Goal: Task Accomplishment & Management: Use online tool/utility

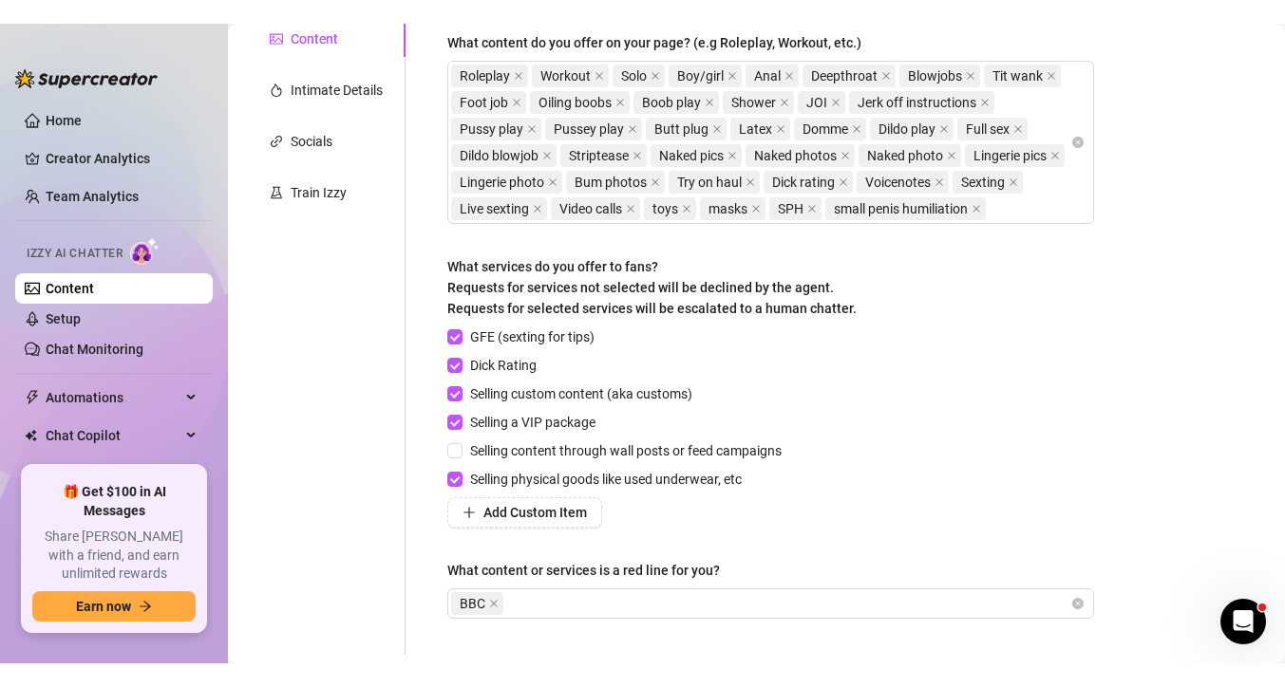
scroll to position [441, 0]
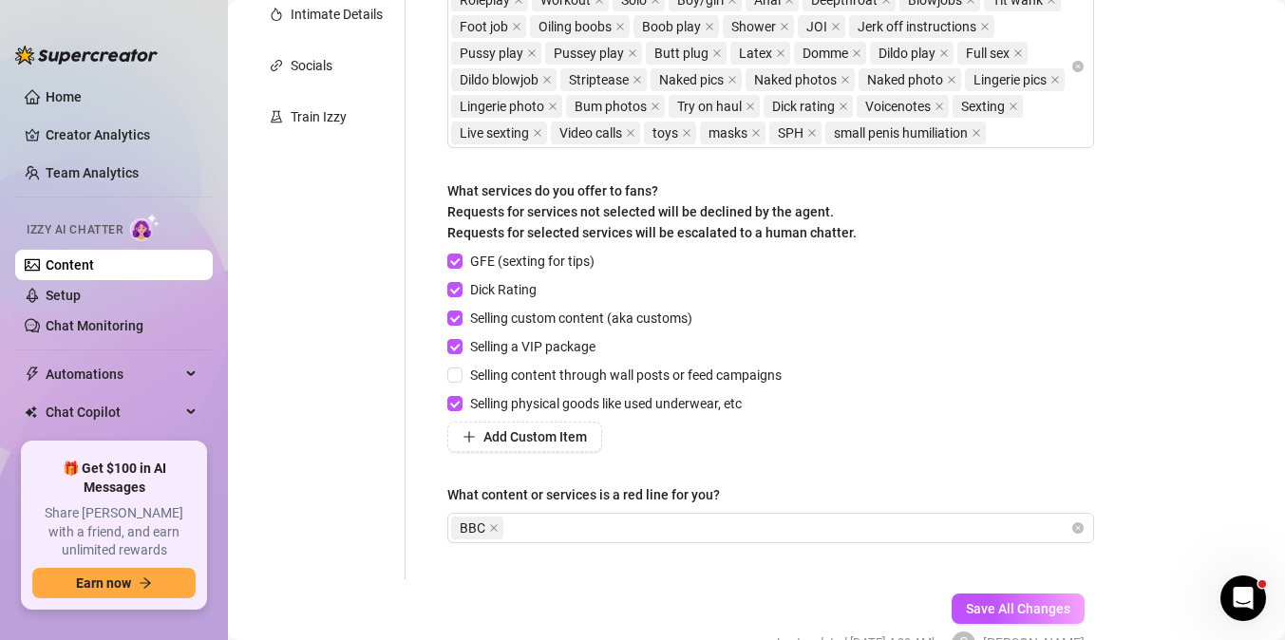
click at [840, 479] on div "Describe your niche and what content your fans are looking for in 2-3 sentences…" at bounding box center [770, 159] width 647 height 801
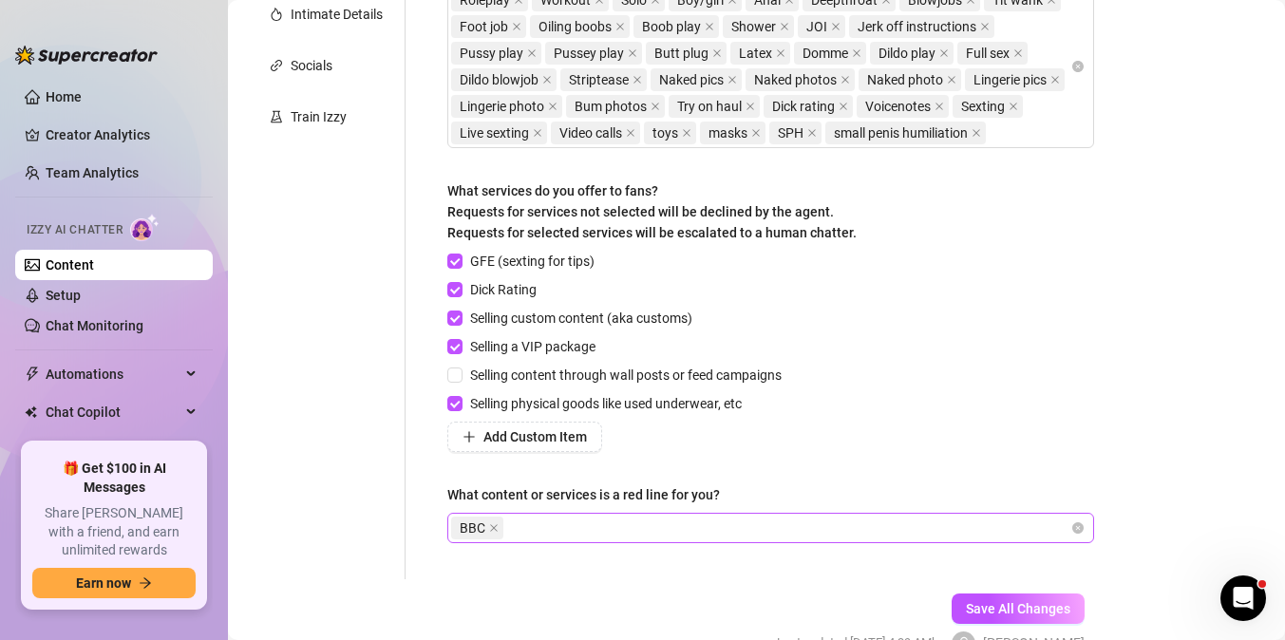
click at [611, 538] on div "BBC" at bounding box center [760, 528] width 619 height 27
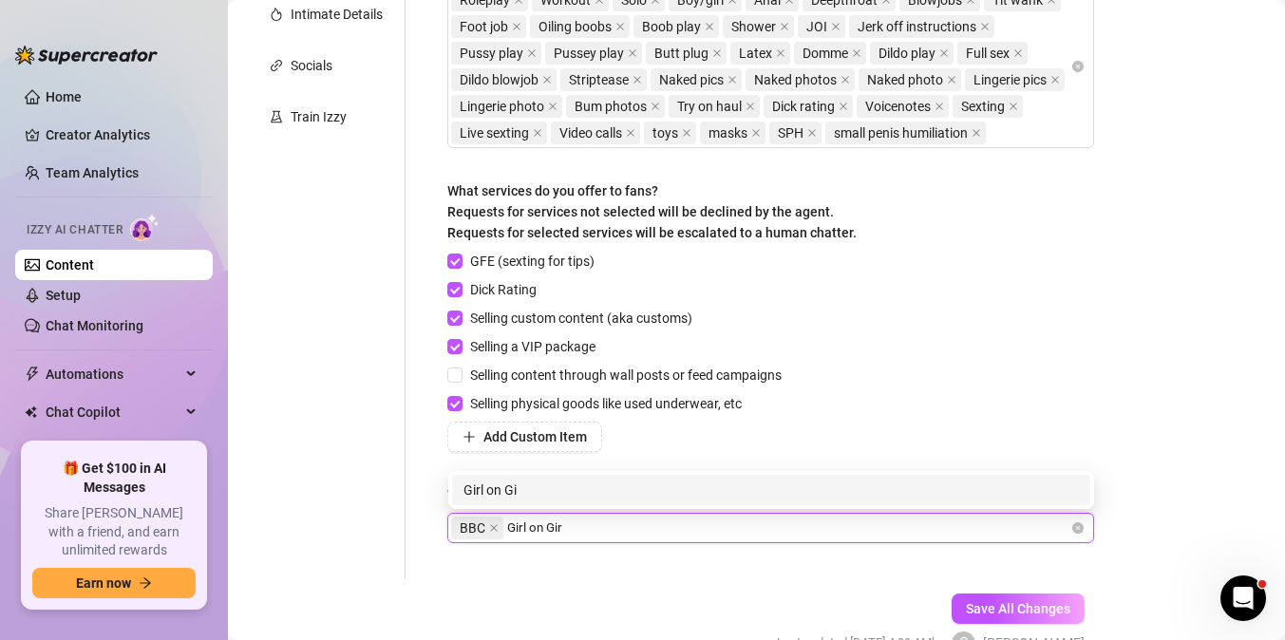
type input "Girl on Girl"
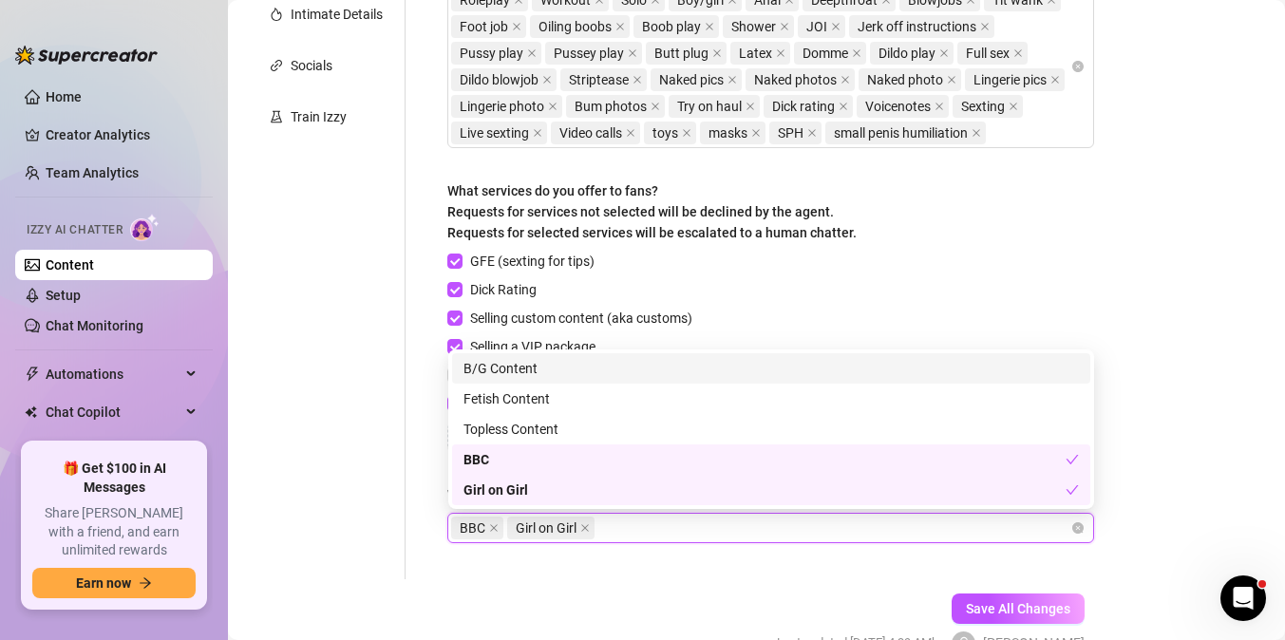
click at [1204, 408] on div "Bio Import Bio from other creator Personal Info Chatting Lifestyle Physique Con…" at bounding box center [756, 195] width 1019 height 986
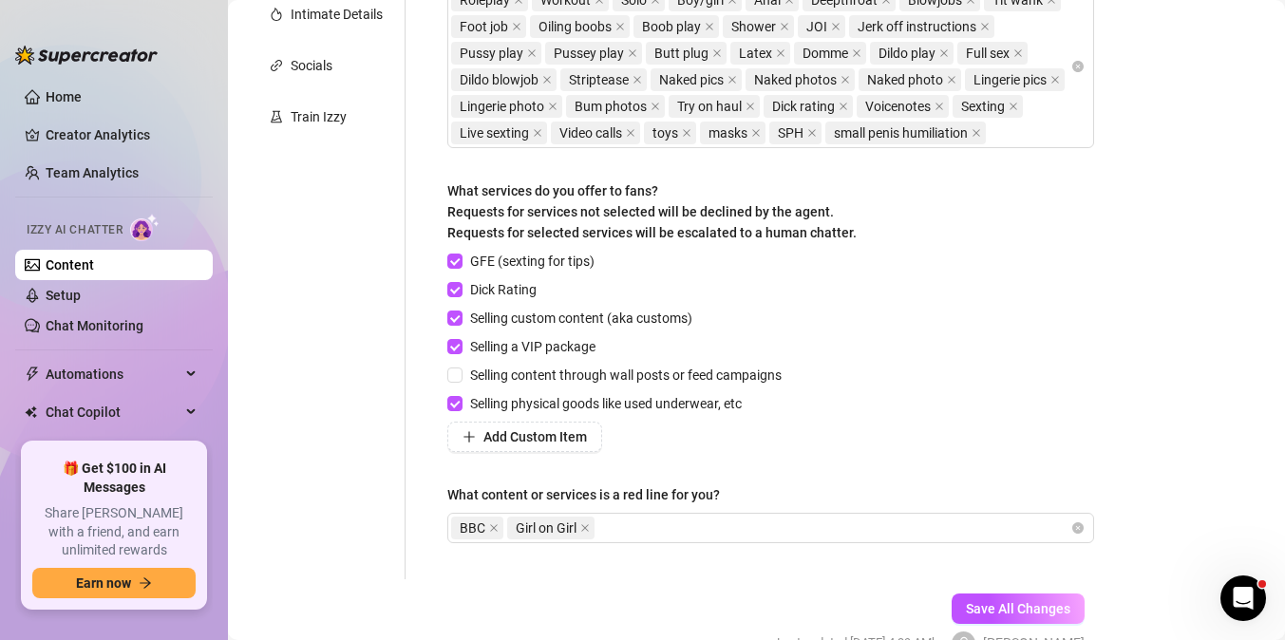
click at [739, 543] on div "Describe your niche and what content your fans are looking for in 2-3 sentences…" at bounding box center [770, 159] width 647 height 801
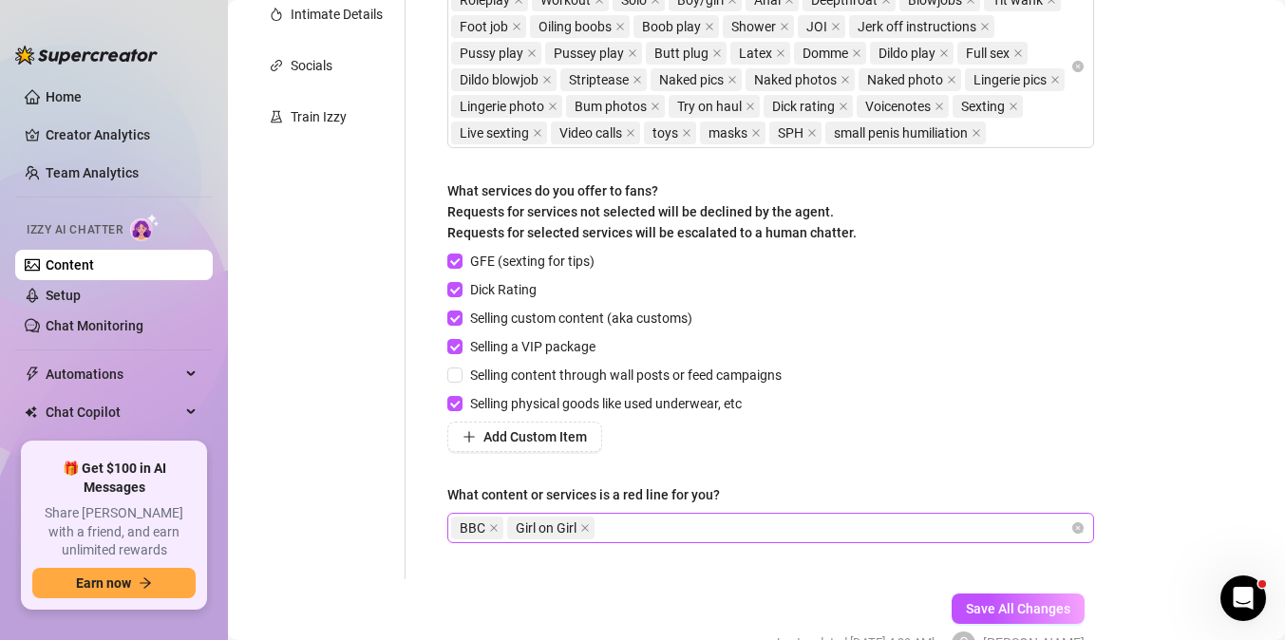
click at [742, 540] on div "BBC Girl on Girl" at bounding box center [760, 528] width 619 height 27
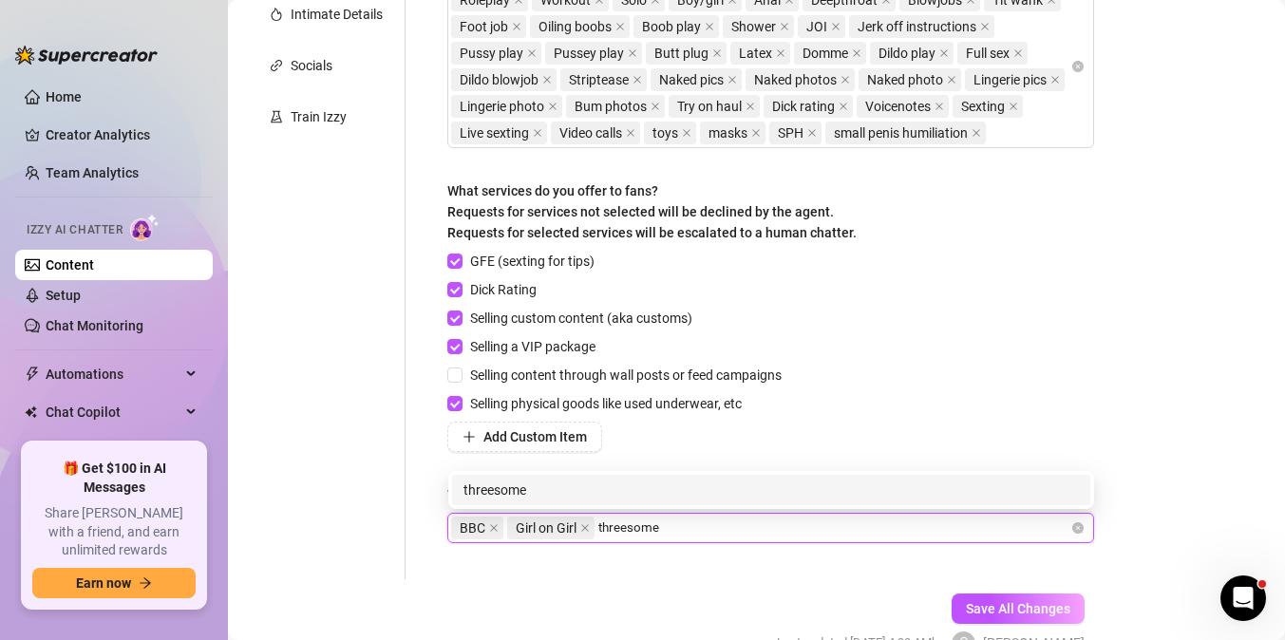
type input "threesomes"
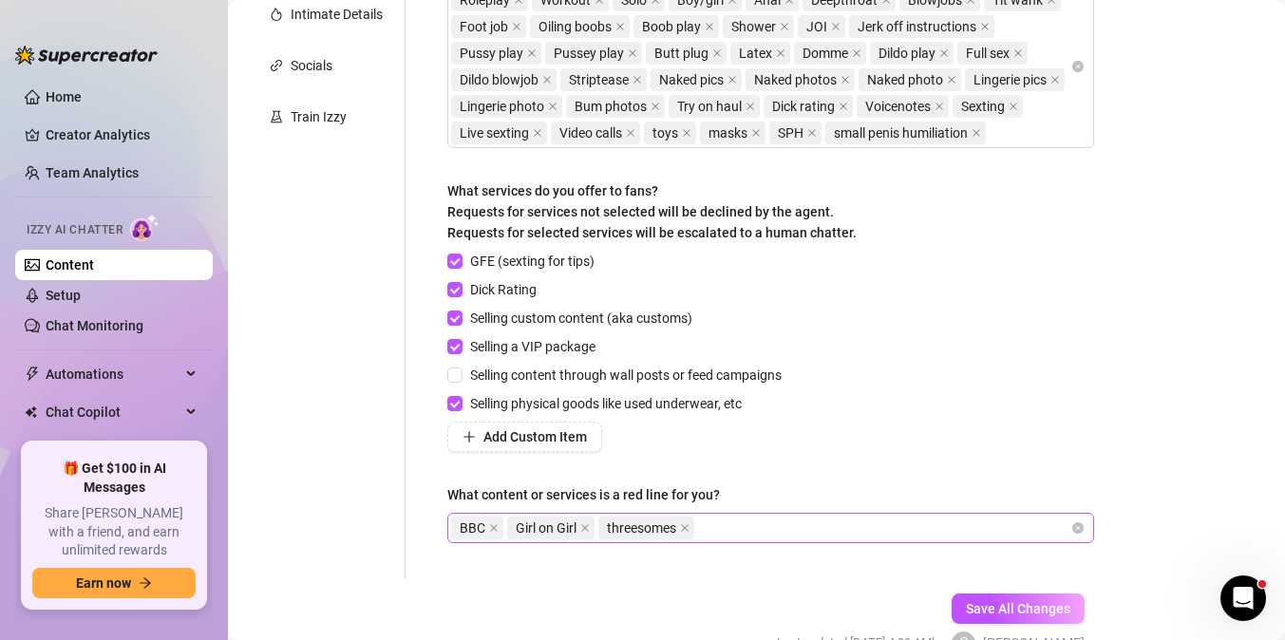
click at [771, 516] on div "BBC Girl on Girl threesomes" at bounding box center [760, 528] width 619 height 27
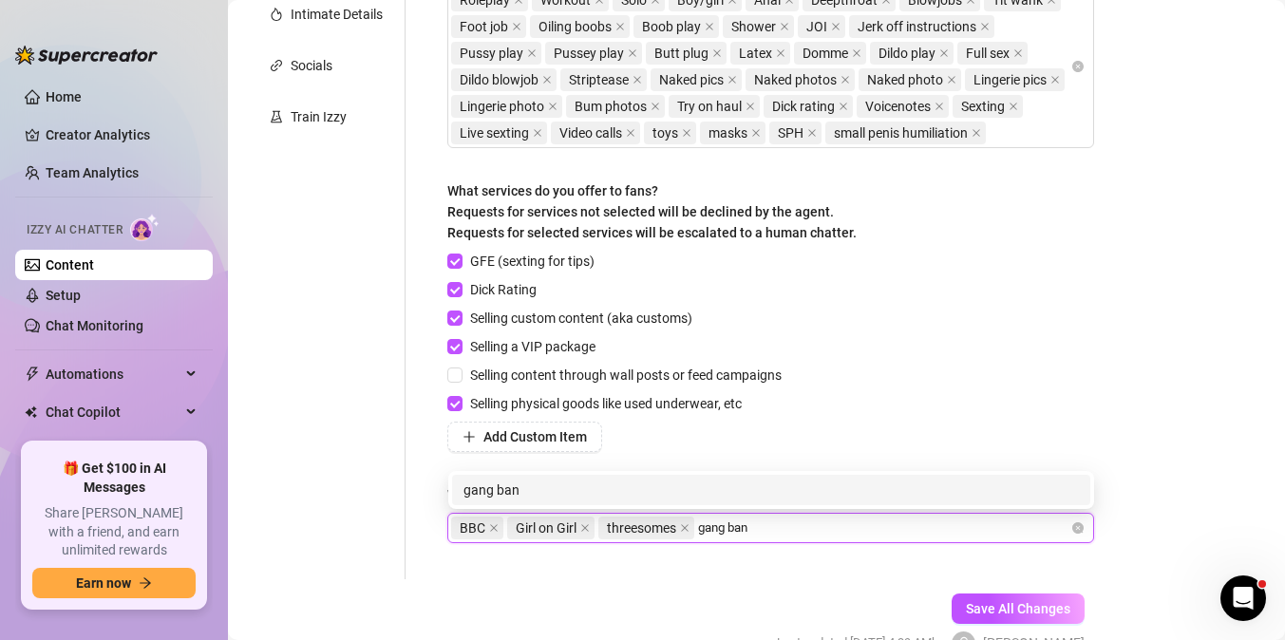
type input "gang bang"
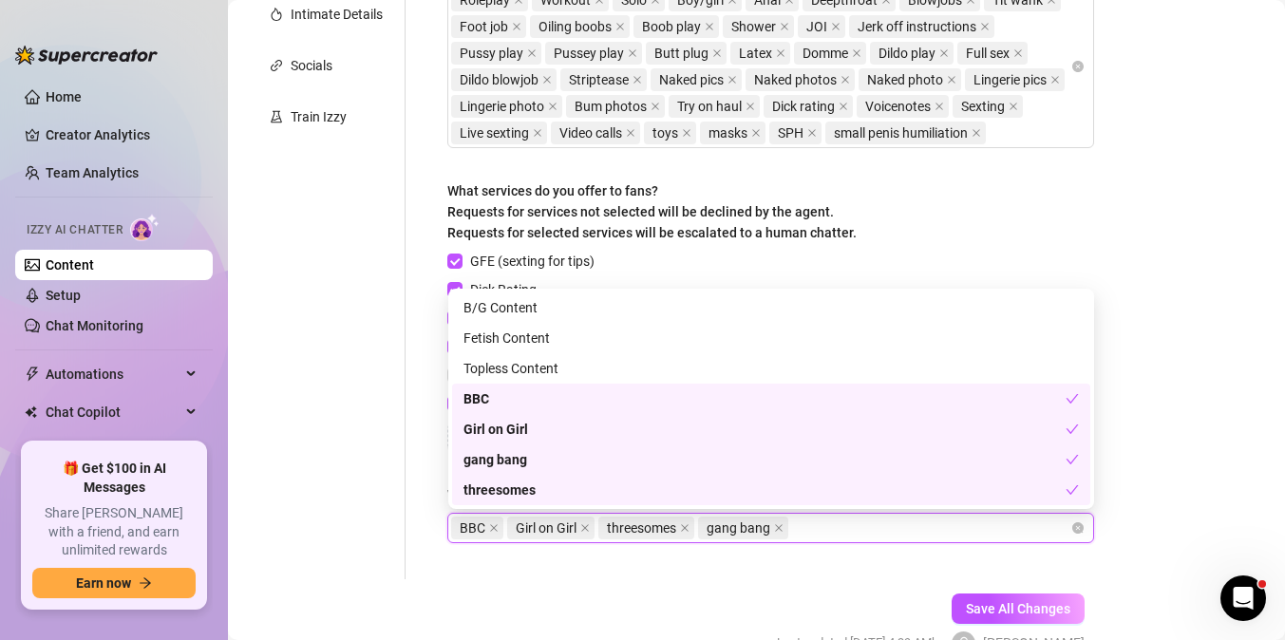
click at [1193, 494] on div "Bio Import Bio from other creator Personal Info Chatting Lifestyle Physique Con…" at bounding box center [756, 195] width 1019 height 986
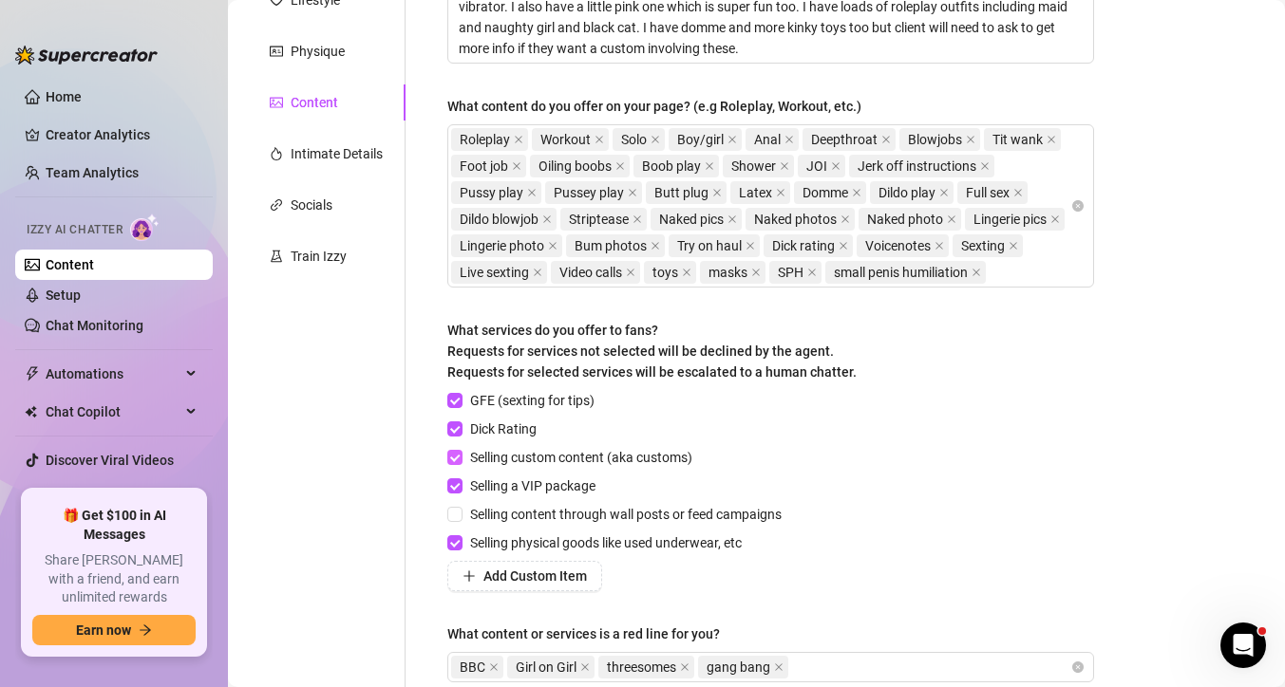
scroll to position [498, 0]
